Goal: Task Accomplishment & Management: Manage account settings

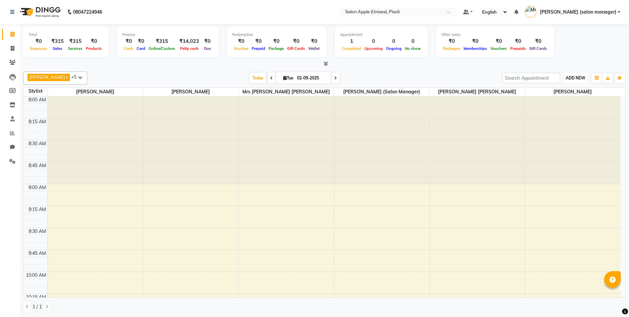
click at [581, 77] on span "ADD NEW" at bounding box center [576, 77] width 20 height 5
click at [569, 110] on link "Add Expense" at bounding box center [561, 108] width 52 height 9
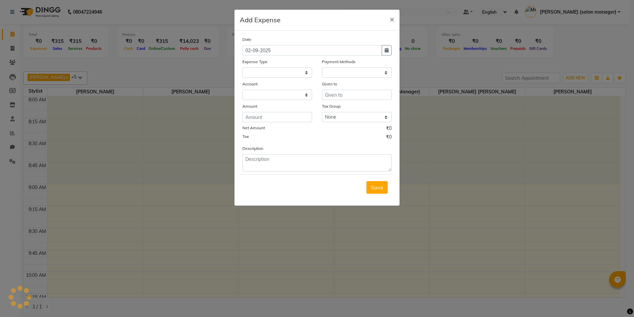
select select
click at [291, 74] on select "Select CASH HANDED OVER TO OWNER client refund Client Snacks Donation Electrici…" at bounding box center [278, 72] width 70 height 10
select select "1"
select select "4195"
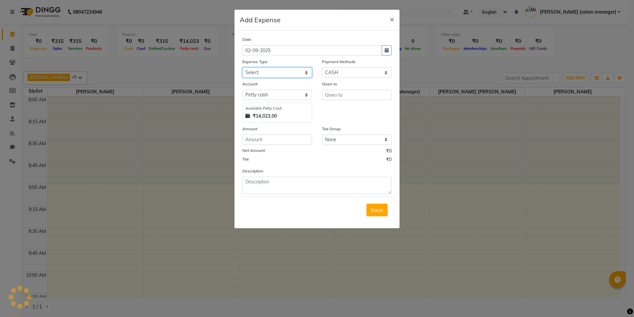
select select "10349"
click at [243, 67] on select "Select CASH HANDED OVER TO OWNER client refund Client Snacks Donation Electrici…" at bounding box center [278, 72] width 70 height 10
click at [346, 96] on input "text" at bounding box center [357, 95] width 70 height 10
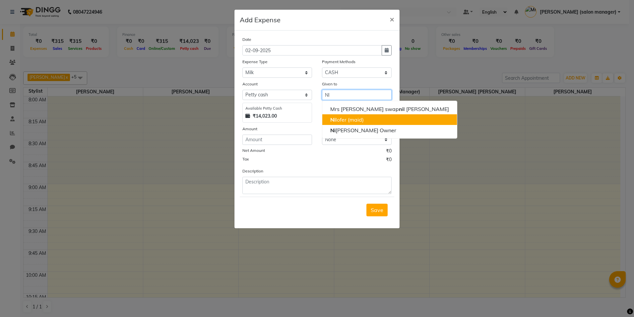
click at [343, 120] on ngb-highlight "Ni lofer (maid)" at bounding box center [347, 119] width 34 height 7
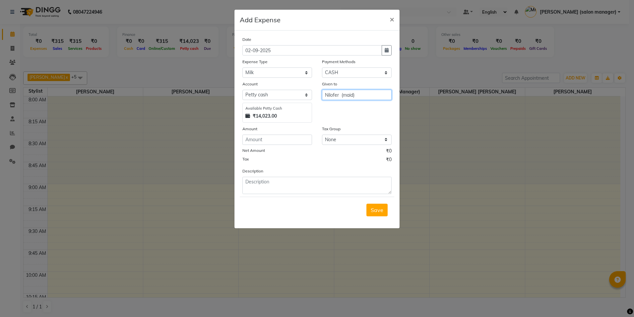
type input "Nilofer (maid)"
click at [266, 139] on input "number" at bounding box center [278, 139] width 70 height 10
type input "29"
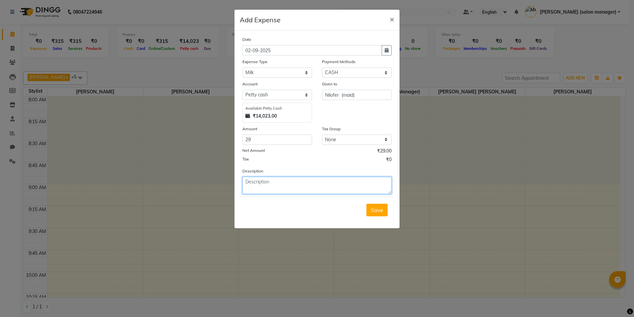
click at [262, 186] on textarea at bounding box center [317, 185] width 149 height 17
type textarea "MILK"
click at [379, 212] on span "Save" at bounding box center [377, 209] width 13 height 7
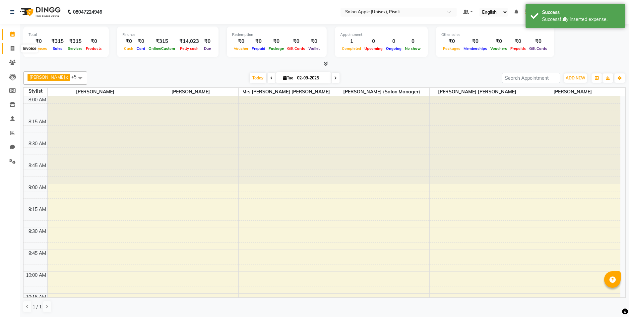
click at [14, 46] on icon at bounding box center [13, 48] width 4 height 5
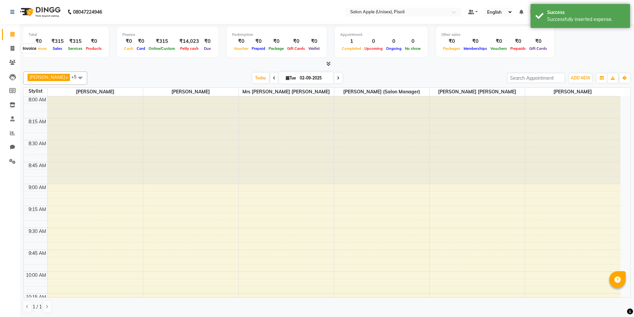
select select "5282"
select select "service"
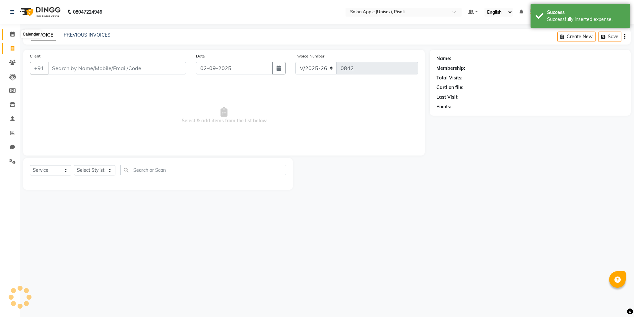
click at [13, 36] on icon at bounding box center [12, 34] width 4 height 5
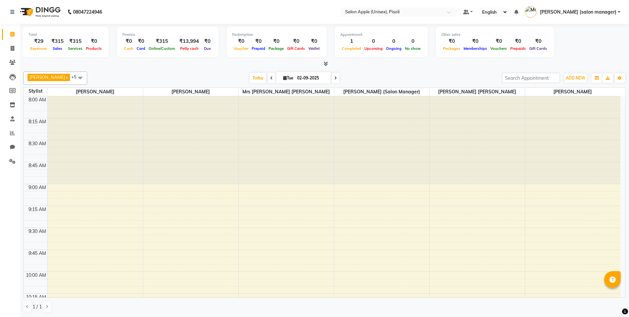
click at [325, 64] on icon at bounding box center [326, 63] width 4 height 5
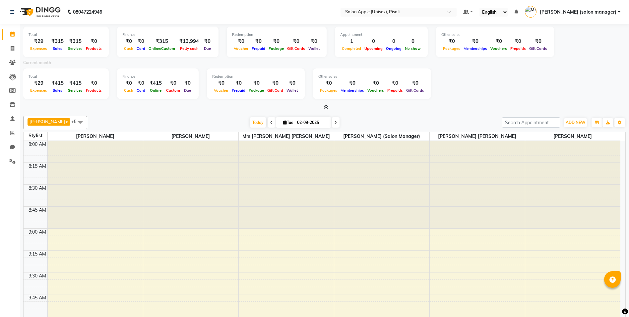
click at [326, 104] on span at bounding box center [324, 107] width 7 height 7
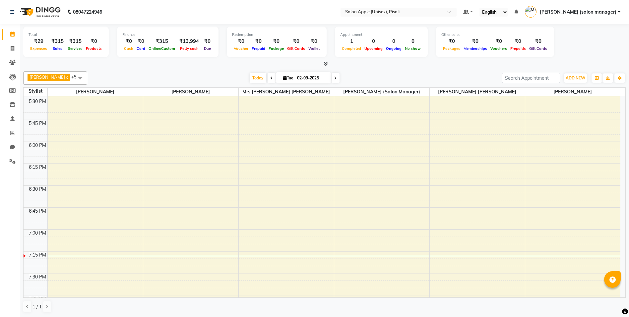
scroll to position [863, 0]
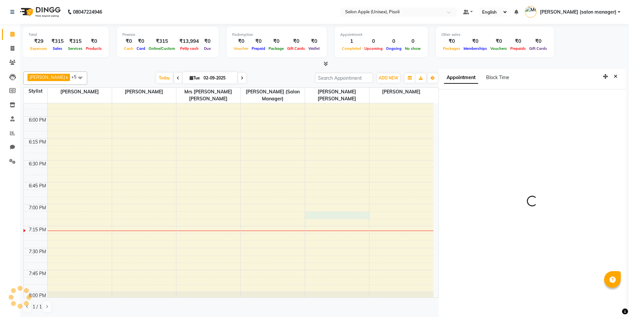
scroll to position [3, 0]
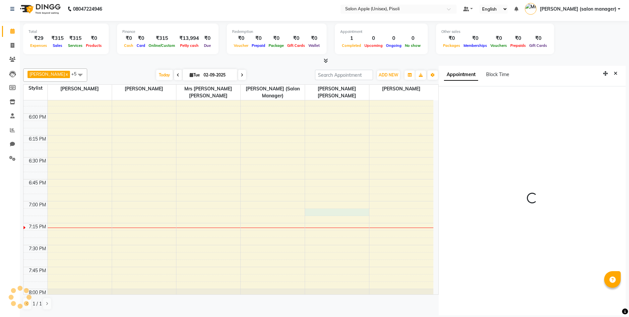
select select "75908"
select select "tentative"
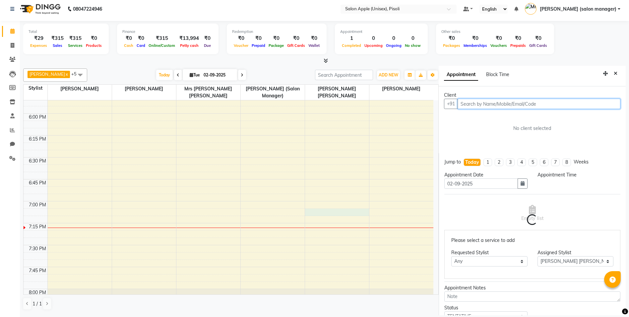
select select "1140"
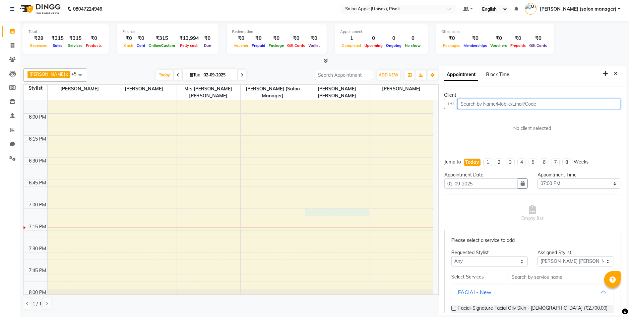
click at [485, 107] on input "text" at bounding box center [539, 104] width 163 height 10
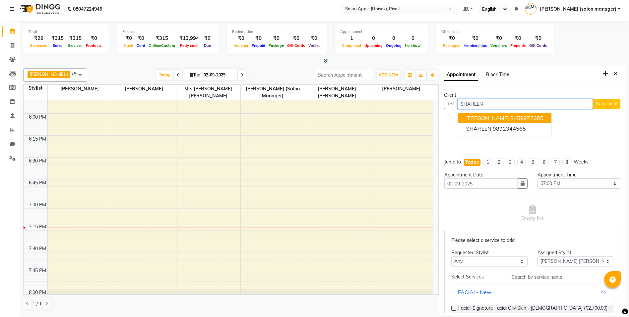
click at [490, 119] on span "[PERSON_NAME]" at bounding box center [488, 117] width 43 height 7
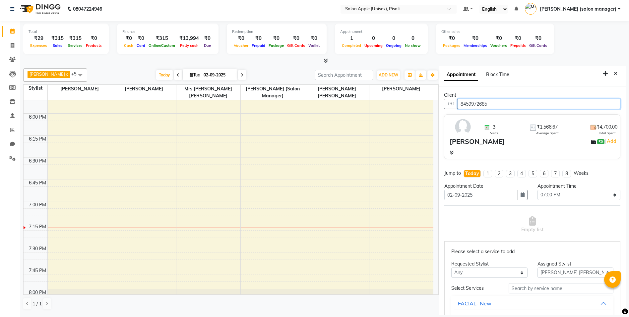
type input "8459972685"
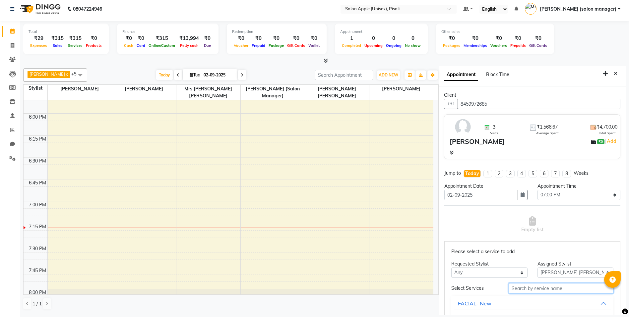
click at [519, 290] on input "text" at bounding box center [561, 288] width 105 height 10
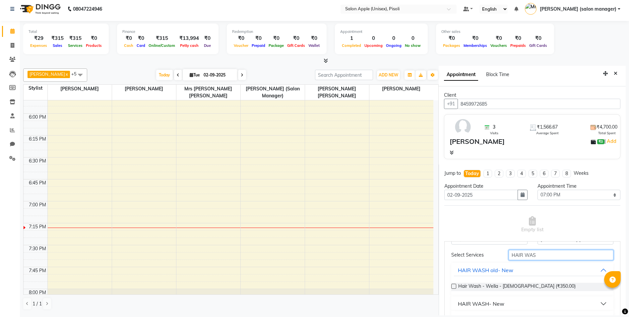
scroll to position [56, 0]
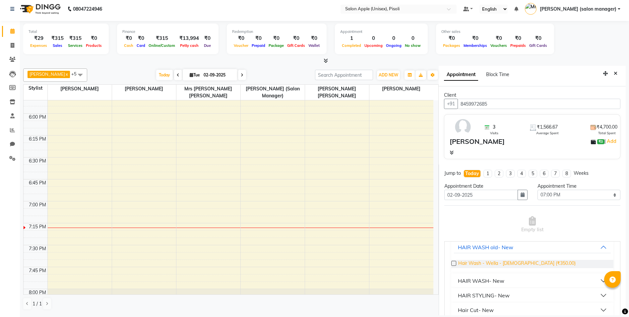
type input "HAIR WAS"
click at [501, 261] on span "Hair Wash - Wella - [DEMOGRAPHIC_DATA] (₹350.00)" at bounding box center [517, 263] width 117 height 8
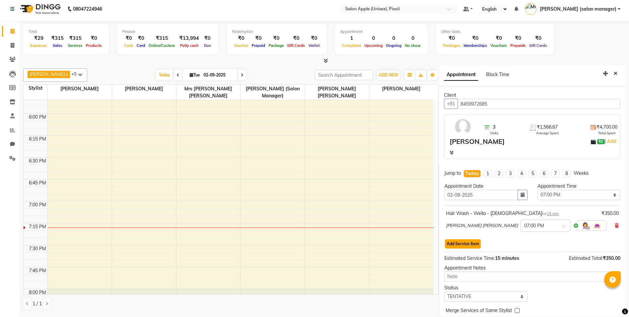
click at [466, 245] on button "Add Service Item" at bounding box center [463, 243] width 36 height 9
select select "75908"
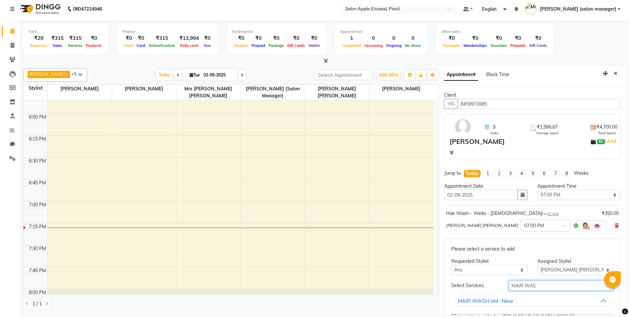
click at [540, 285] on input "HAIR WAS" at bounding box center [561, 285] width 105 height 10
type input "H"
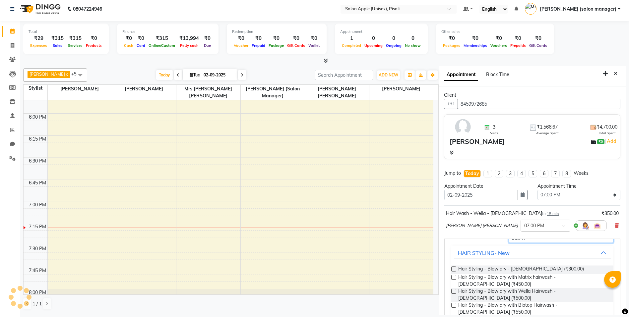
scroll to position [52, 0]
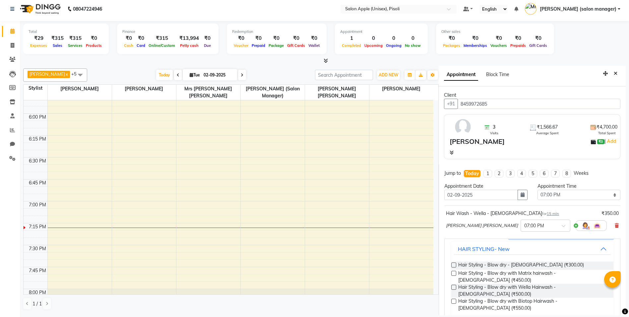
type input "BLOW"
click at [456, 265] on label at bounding box center [454, 264] width 5 height 5
click at [456, 265] on input "checkbox" at bounding box center [454, 265] width 4 height 4
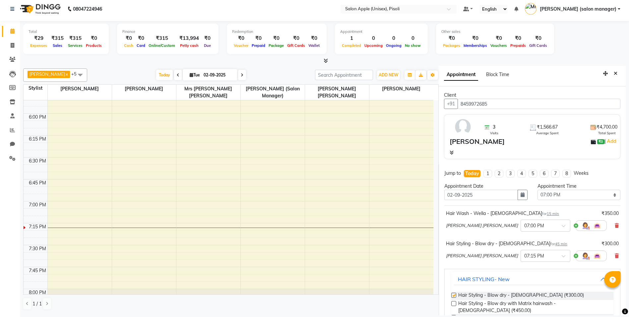
checkbox input "false"
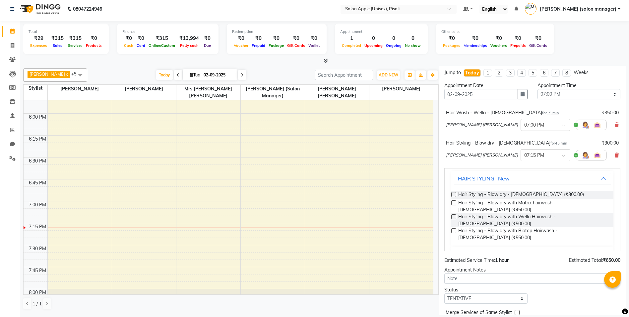
scroll to position [131, 0]
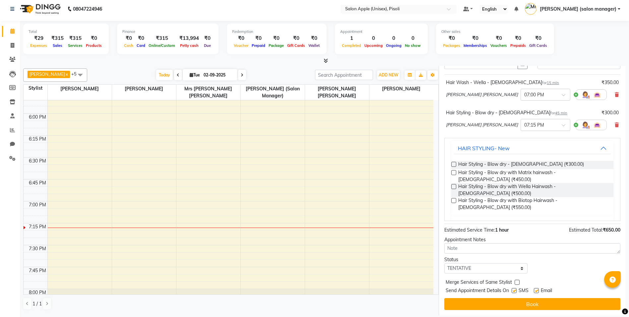
click at [537, 291] on label at bounding box center [536, 290] width 5 height 5
click at [537, 291] on input "checkbox" at bounding box center [536, 291] width 4 height 4
checkbox input "false"
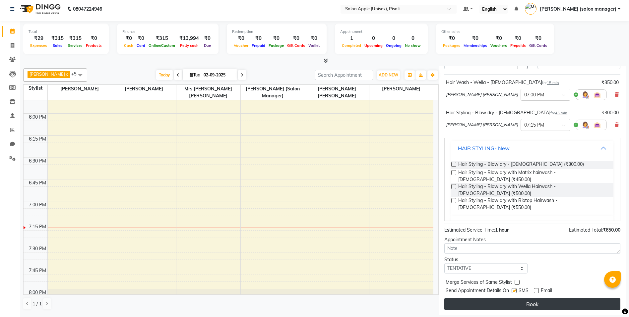
click at [535, 304] on button "Book" at bounding box center [533, 304] width 176 height 12
select select "75908"
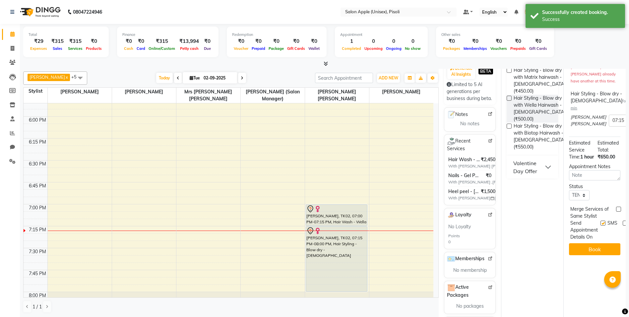
scroll to position [0, 0]
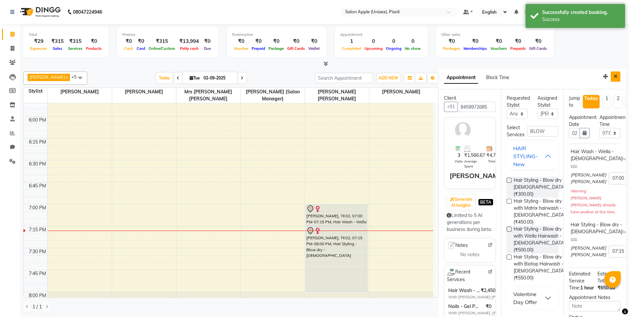
click at [614, 77] on icon "Close" at bounding box center [616, 76] width 4 height 5
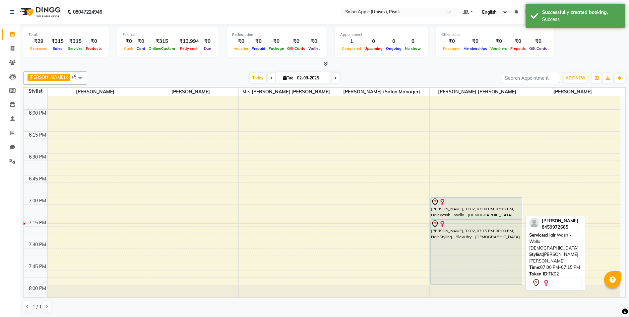
click at [448, 201] on div at bounding box center [476, 202] width 91 height 8
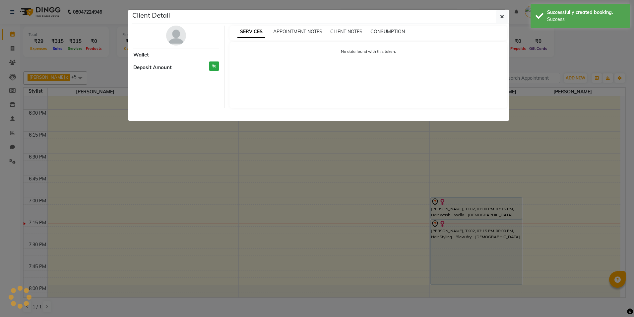
select select "7"
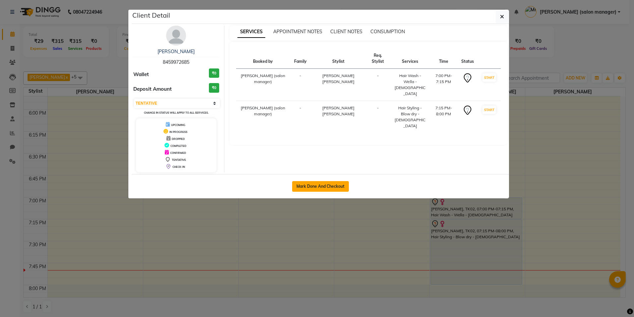
click at [326, 187] on button "Mark Done And Checkout" at bounding box center [320, 186] width 57 height 11
select select "5282"
select select "service"
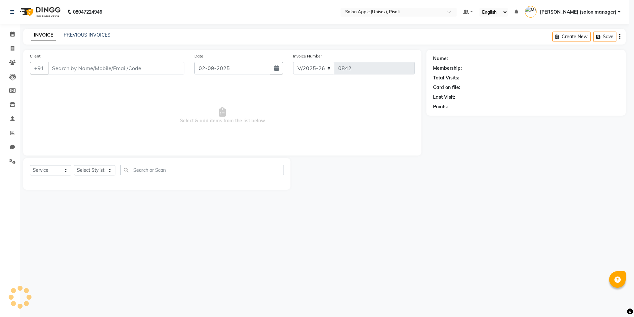
select select "3"
type input "8459972685"
select select "75908"
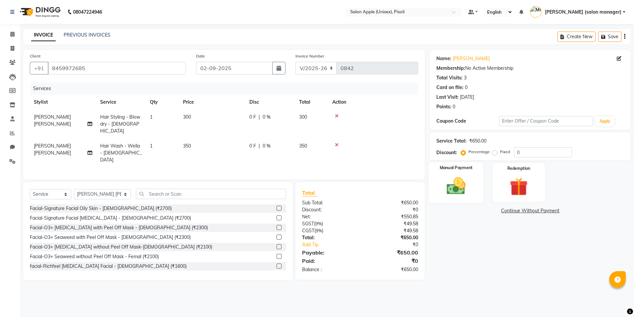
click at [466, 188] on img at bounding box center [456, 186] width 31 height 22
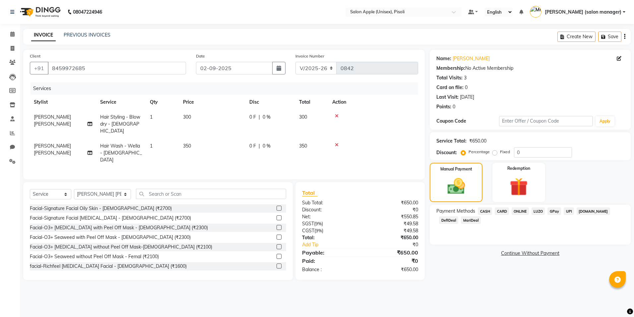
click at [502, 210] on span "CARD" at bounding box center [502, 211] width 14 height 8
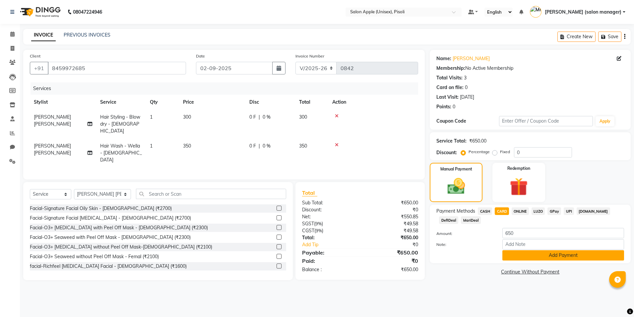
click at [518, 255] on button "Add Payment" at bounding box center [564, 255] width 122 height 10
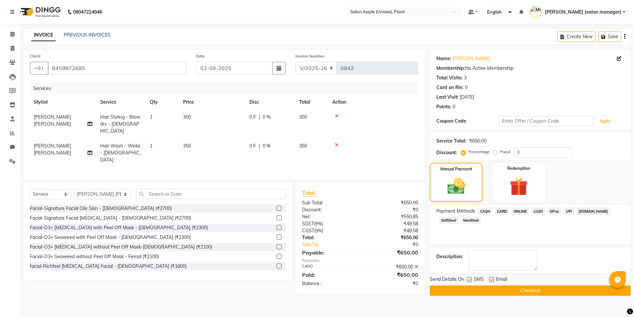
drag, startPoint x: 493, startPoint y: 280, endPoint x: 489, endPoint y: 298, distance: 18.9
click at [492, 280] on label at bounding box center [491, 279] width 5 height 5
click at [492, 280] on input "checkbox" at bounding box center [491, 279] width 4 height 4
checkbox input "false"
click at [500, 290] on button "Checkout" at bounding box center [530, 290] width 201 height 10
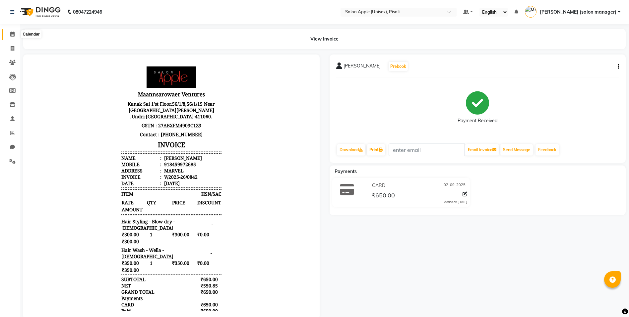
click at [11, 35] on icon at bounding box center [12, 34] width 4 height 5
